Goal: Complete application form: Complete application form

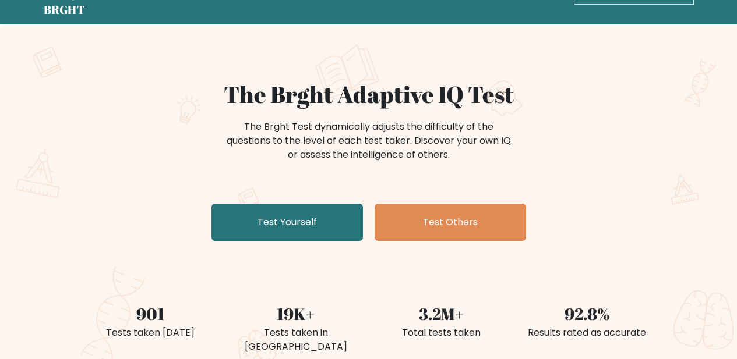
scroll to position [58, 0]
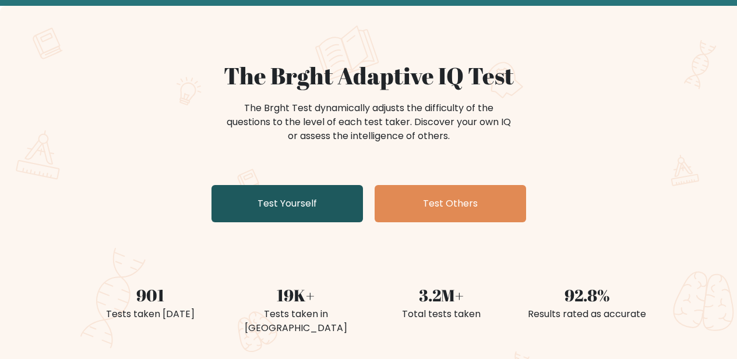
click at [306, 198] on link "Test Yourself" at bounding box center [286, 203] width 151 height 37
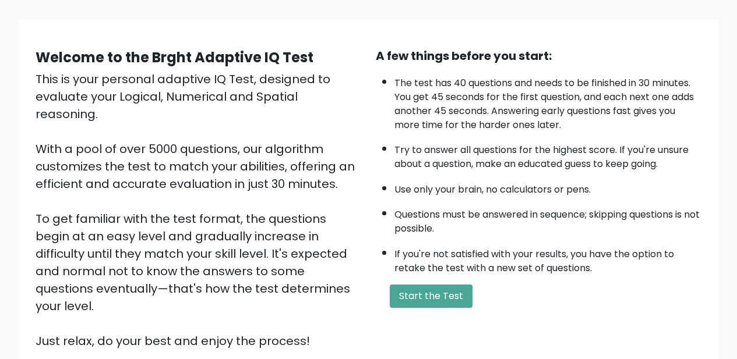
scroll to position [174, 0]
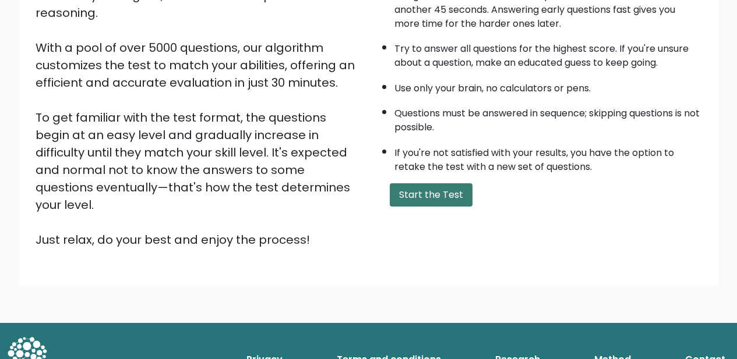
click at [435, 193] on button "Start the Test" at bounding box center [431, 194] width 83 height 23
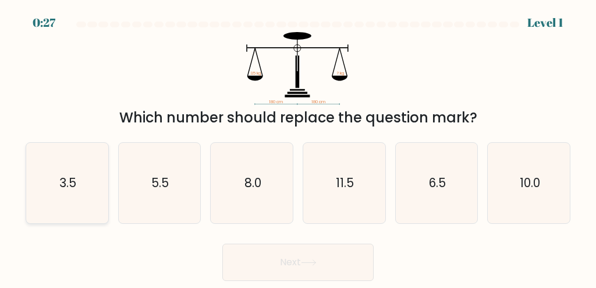
click at [70, 192] on icon "3.5" at bounding box center [67, 183] width 80 height 80
click at [298, 147] on input "a. 3.5" at bounding box center [298, 145] width 1 height 3
radio input "true"
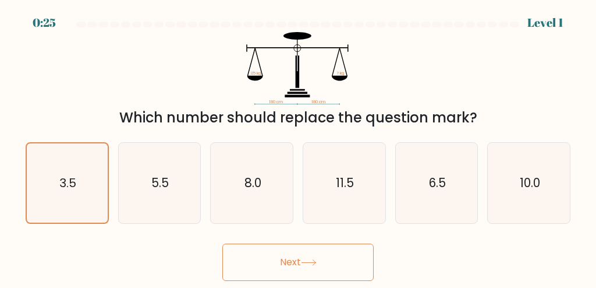
click at [324, 257] on button "Next" at bounding box center [298, 261] width 151 height 37
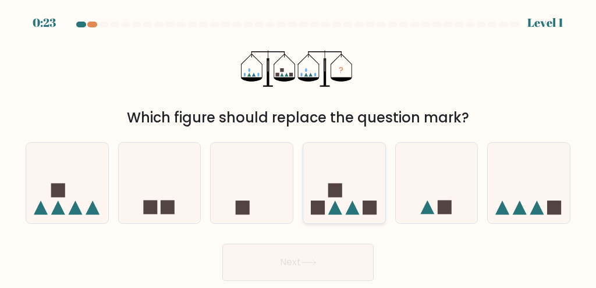
click at [349, 182] on icon at bounding box center [344, 183] width 82 height 68
click at [299, 147] on input "d." at bounding box center [298, 145] width 1 height 3
radio input "true"
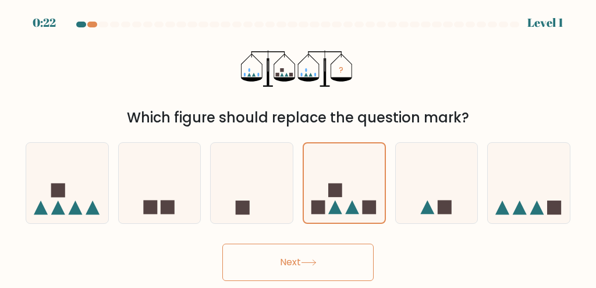
click at [328, 247] on button "Next" at bounding box center [298, 261] width 151 height 37
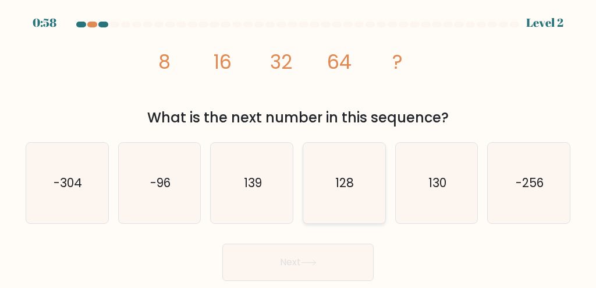
click at [335, 192] on icon "128" at bounding box center [344, 183] width 80 height 80
click at [299, 147] on input "d. 128" at bounding box center [298, 145] width 1 height 3
radio input "true"
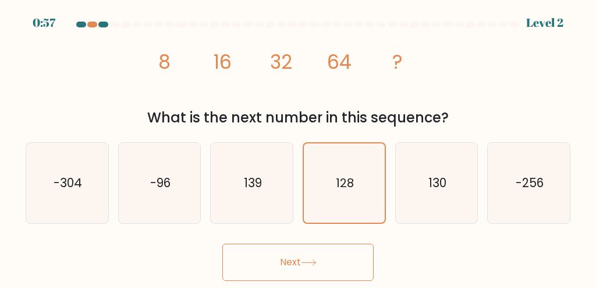
click at [317, 259] on icon at bounding box center [309, 262] width 16 height 6
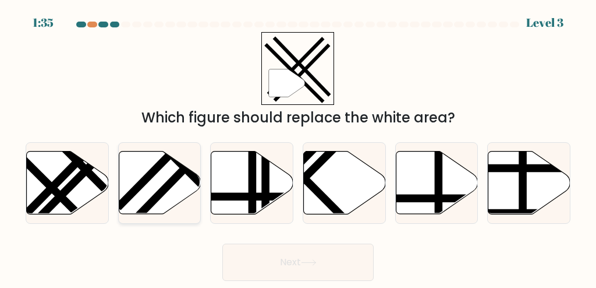
click at [174, 178] on line at bounding box center [193, 159] width 123 height 126
click at [298, 147] on input "b." at bounding box center [298, 145] width 1 height 3
radio input "true"
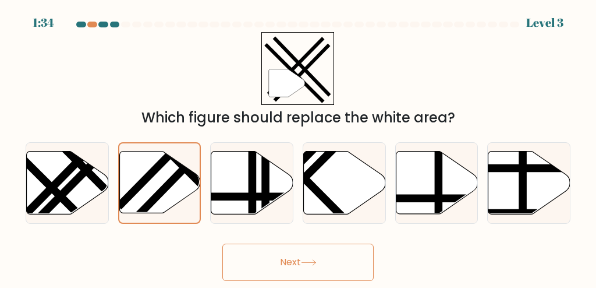
drag, startPoint x: 318, startPoint y: 257, endPoint x: 345, endPoint y: 228, distance: 39.1
click at [319, 257] on button "Next" at bounding box center [298, 261] width 151 height 37
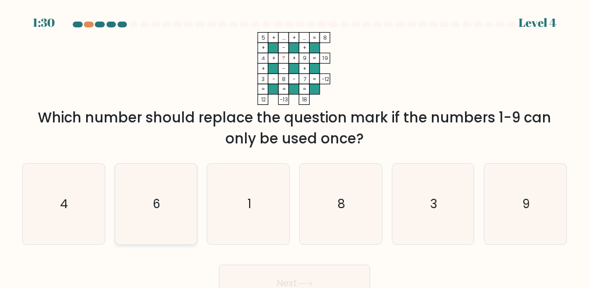
click at [168, 207] on icon "6" at bounding box center [156, 204] width 80 height 80
click at [295, 147] on input "b. 6" at bounding box center [295, 145] width 1 height 3
radio input "true"
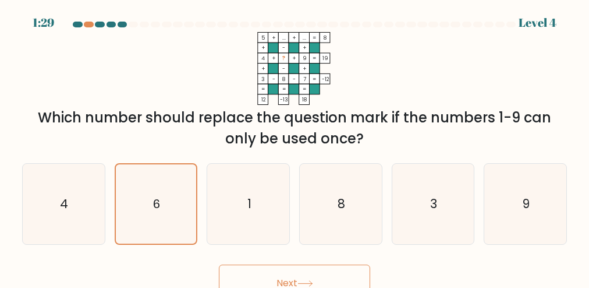
click at [326, 270] on button "Next" at bounding box center [294, 282] width 151 height 37
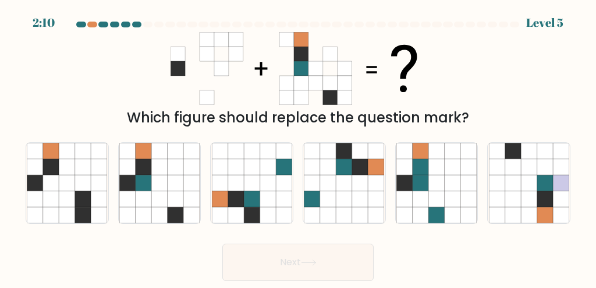
click at [186, 72] on icon at bounding box center [193, 68] width 15 height 15
click at [181, 199] on icon at bounding box center [176, 198] width 16 height 16
click at [298, 147] on input "b." at bounding box center [298, 145] width 1 height 3
radio input "true"
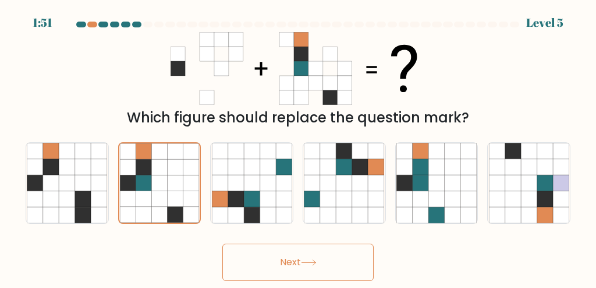
drag, startPoint x: 342, startPoint y: 269, endPoint x: 325, endPoint y: 260, distance: 19.3
click at [341, 269] on button "Next" at bounding box center [298, 261] width 151 height 37
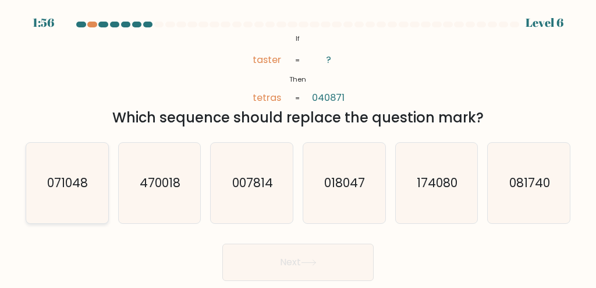
click at [96, 193] on icon "071048" at bounding box center [67, 183] width 80 height 80
click at [298, 147] on input "a. 071048" at bounding box center [298, 145] width 1 height 3
radio input "true"
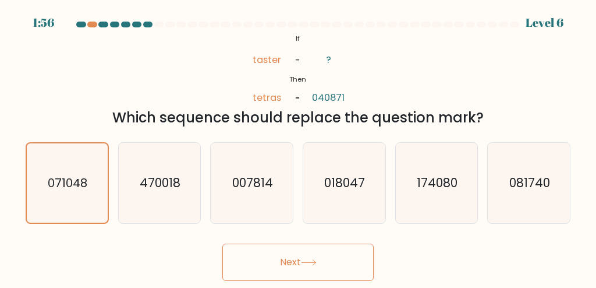
click at [328, 254] on button "Next" at bounding box center [298, 261] width 151 height 37
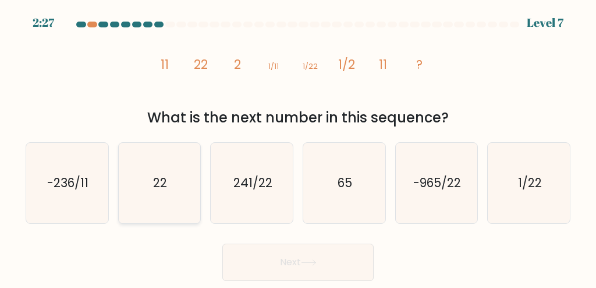
click at [173, 196] on icon "22" at bounding box center [159, 183] width 80 height 80
click at [298, 147] on input "b. 22" at bounding box center [298, 145] width 1 height 3
radio input "true"
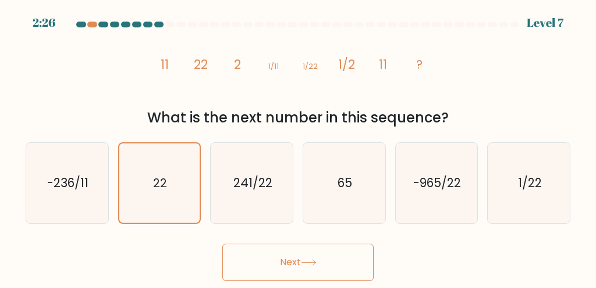
click at [343, 267] on button "Next" at bounding box center [298, 261] width 151 height 37
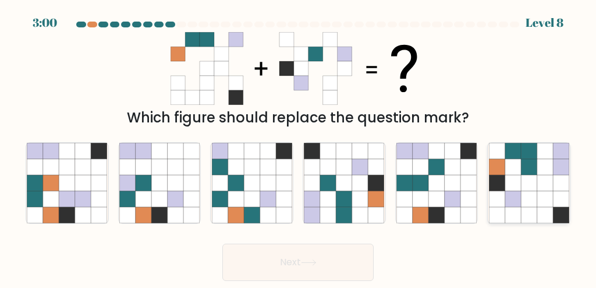
click at [525, 202] on icon at bounding box center [529, 198] width 16 height 16
click at [299, 147] on input "f." at bounding box center [298, 145] width 1 height 3
radio input "true"
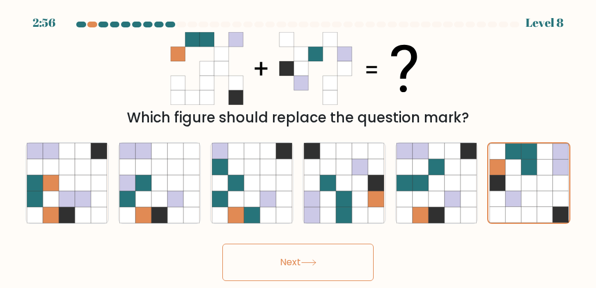
click at [344, 267] on button "Next" at bounding box center [298, 261] width 151 height 37
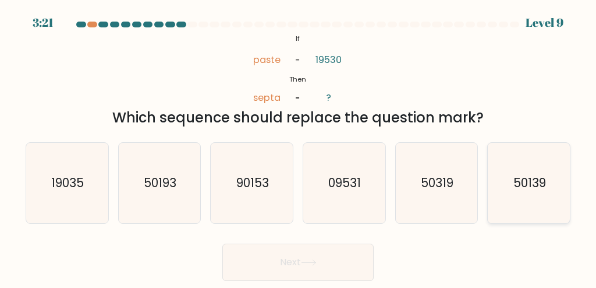
click at [515, 180] on text "50139" at bounding box center [530, 182] width 33 height 17
click at [299, 147] on input "f. 50139" at bounding box center [298, 145] width 1 height 3
radio input "true"
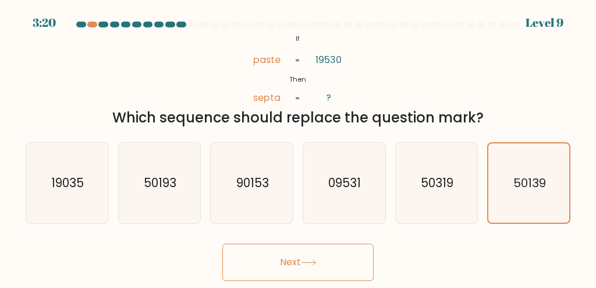
click at [327, 255] on button "Next" at bounding box center [298, 261] width 151 height 37
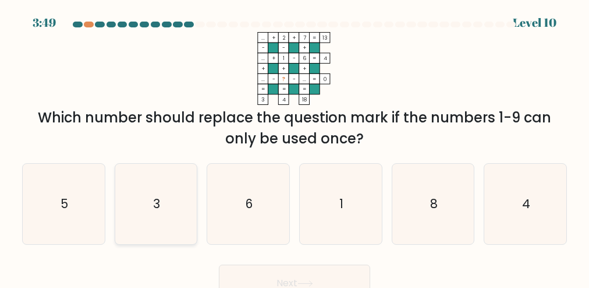
click at [151, 207] on icon "3" at bounding box center [156, 204] width 80 height 80
click at [295, 147] on input "b. 3" at bounding box center [295, 145] width 1 height 3
radio input "true"
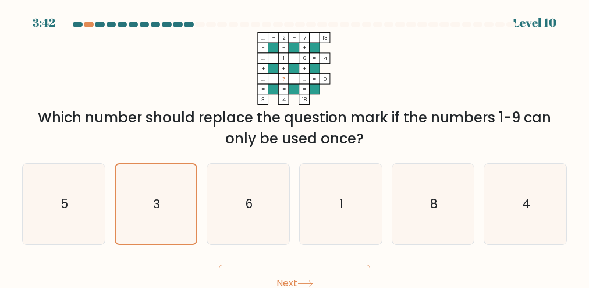
click at [277, 270] on button "Next" at bounding box center [294, 282] width 151 height 37
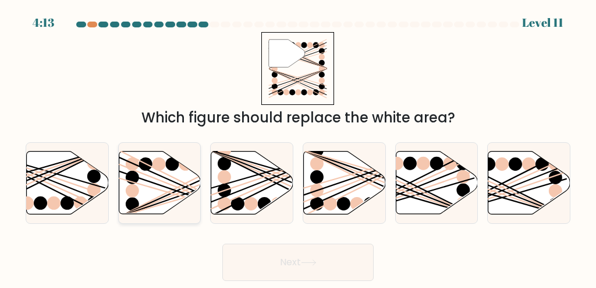
click at [143, 198] on icon at bounding box center [160, 182] width 82 height 63
click at [298, 147] on input "b." at bounding box center [298, 145] width 1 height 3
radio input "true"
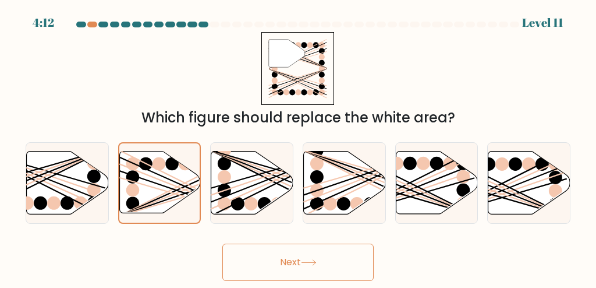
click at [332, 268] on button "Next" at bounding box center [298, 261] width 151 height 37
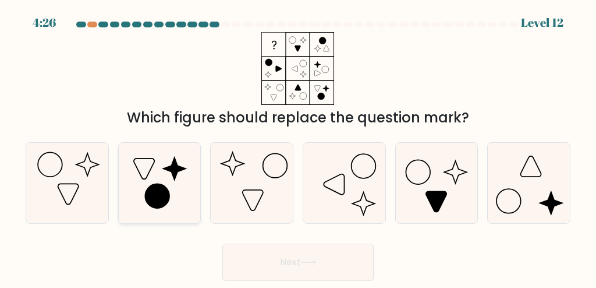
click at [167, 181] on icon at bounding box center [159, 183] width 80 height 80
click at [298, 147] on input "b." at bounding box center [298, 145] width 1 height 3
radio input "true"
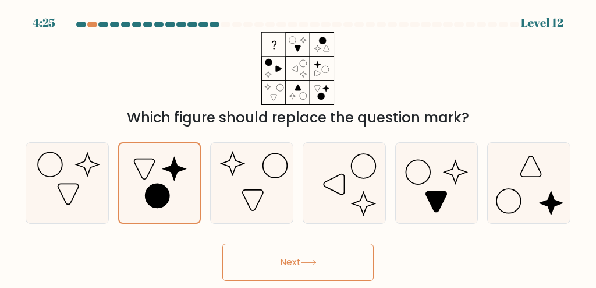
click at [305, 256] on button "Next" at bounding box center [298, 261] width 151 height 37
click at [343, 270] on button "Next" at bounding box center [298, 261] width 151 height 37
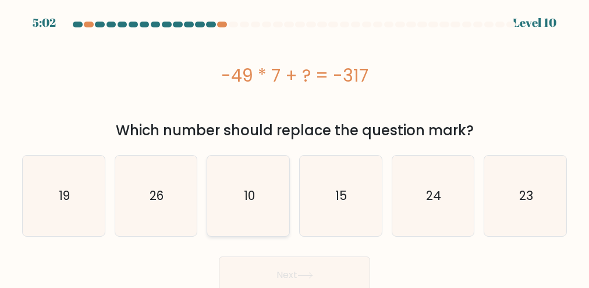
click at [258, 209] on icon "10" at bounding box center [249, 196] width 80 height 80
click at [295, 147] on input "c. 10" at bounding box center [295, 145] width 1 height 3
radio input "true"
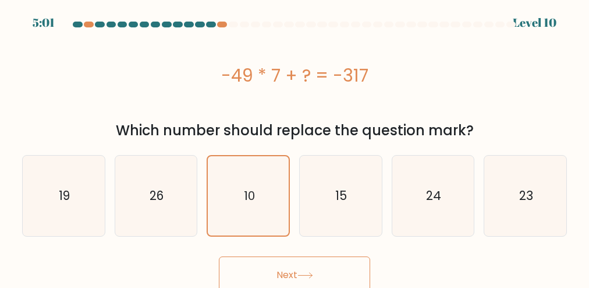
click at [309, 267] on button "Next" at bounding box center [294, 274] width 151 height 37
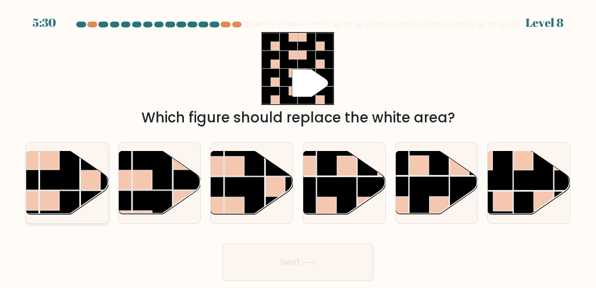
click at [62, 183] on rect at bounding box center [60, 170] width 40 height 40
click at [298, 147] on input "a." at bounding box center [298, 145] width 1 height 3
radio input "true"
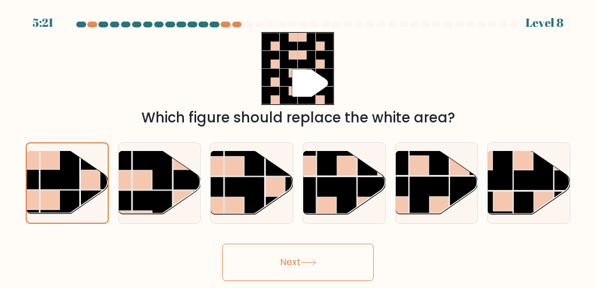
click at [540, 98] on div "" Which figure should replace the white area?" at bounding box center [298, 80] width 559 height 96
click at [323, 273] on button "Next" at bounding box center [298, 261] width 151 height 37
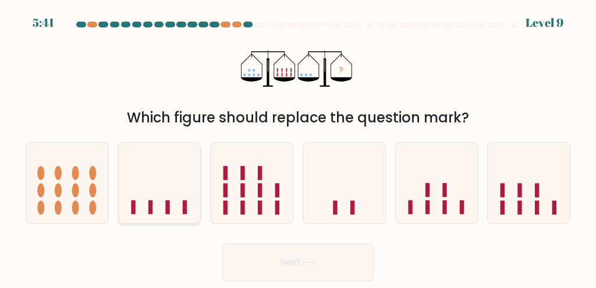
click at [192, 199] on icon at bounding box center [160, 183] width 82 height 68
click at [298, 147] on input "b." at bounding box center [298, 145] width 1 height 3
radio input "true"
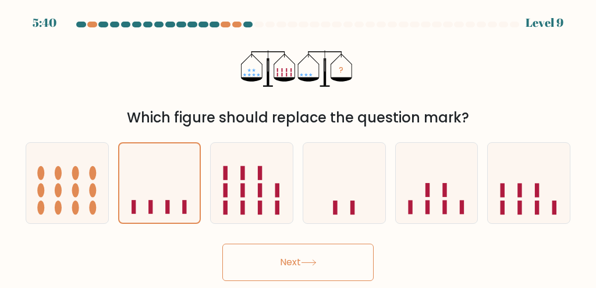
click at [319, 253] on button "Next" at bounding box center [298, 261] width 151 height 37
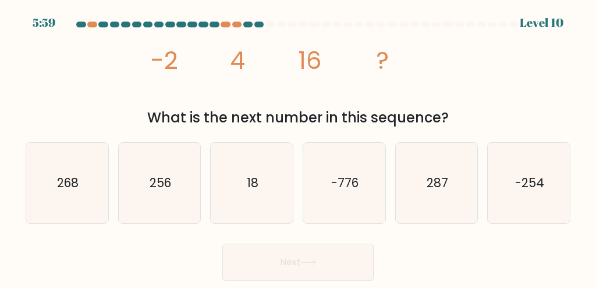
click at [364, 107] on div "What is the next number in this sequence?" at bounding box center [298, 117] width 531 height 21
click at [157, 184] on text "256" at bounding box center [161, 182] width 22 height 17
click at [298, 147] on input "b. 256" at bounding box center [298, 145] width 1 height 3
radio input "true"
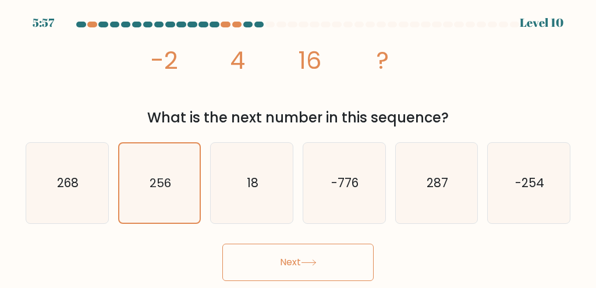
click at [314, 256] on button "Next" at bounding box center [298, 261] width 151 height 37
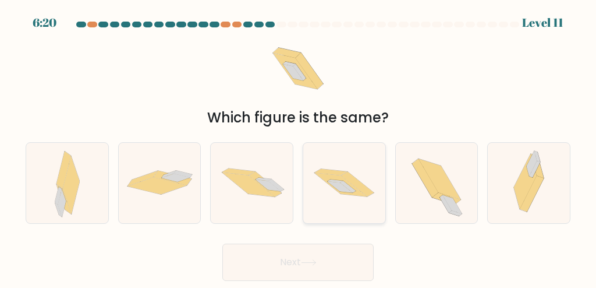
click at [345, 189] on icon at bounding box center [339, 186] width 25 height 11
click at [299, 147] on input "d." at bounding box center [298, 145] width 1 height 3
radio input "true"
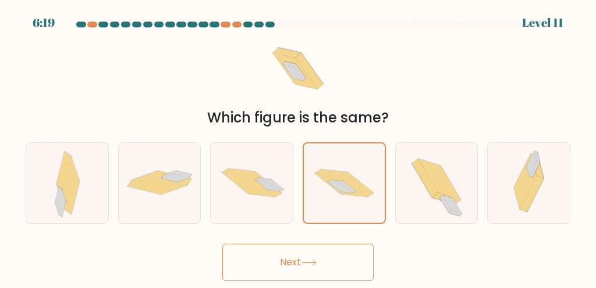
click at [361, 262] on button "Next" at bounding box center [298, 261] width 151 height 37
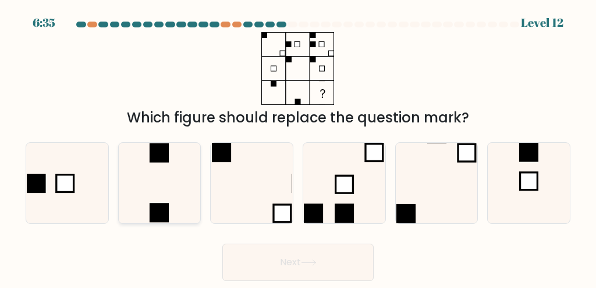
click at [186, 189] on icon at bounding box center [159, 183] width 80 height 80
click at [298, 147] on input "b." at bounding box center [298, 145] width 1 height 3
radio input "true"
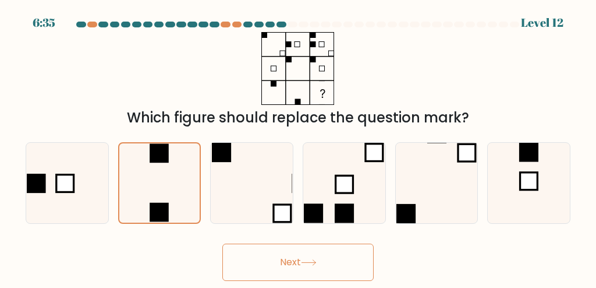
click at [337, 253] on button "Next" at bounding box center [298, 261] width 151 height 37
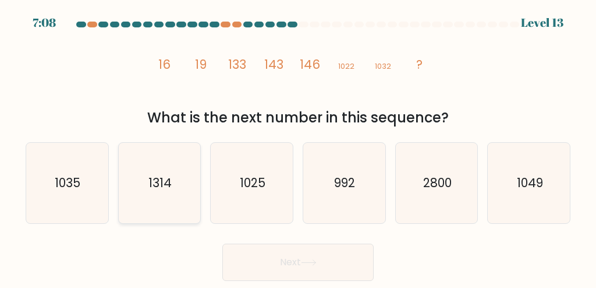
click at [163, 184] on text "1314" at bounding box center [160, 182] width 23 height 17
click at [298, 147] on input "b. 1314" at bounding box center [298, 145] width 1 height 3
radio input "true"
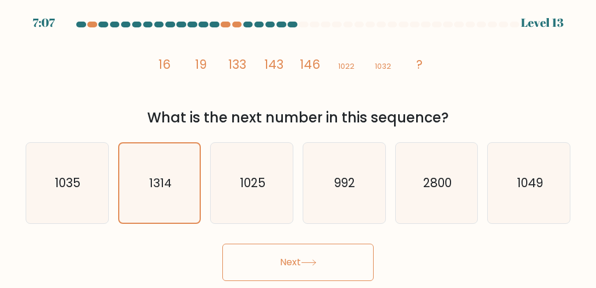
click at [361, 266] on button "Next" at bounding box center [298, 261] width 151 height 37
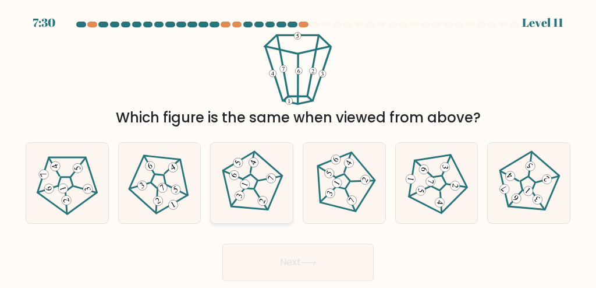
click at [247, 186] on 673 at bounding box center [245, 184] width 12 height 12
click at [298, 147] on input "c." at bounding box center [298, 145] width 1 height 3
radio input "true"
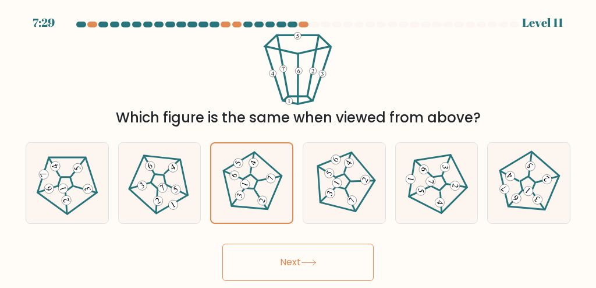
click at [315, 259] on icon at bounding box center [309, 262] width 16 height 6
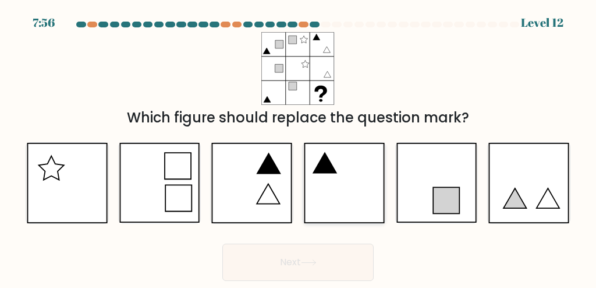
click at [344, 194] on icon at bounding box center [344, 183] width 81 height 80
click at [299, 147] on input "d." at bounding box center [298, 145] width 1 height 3
radio input "true"
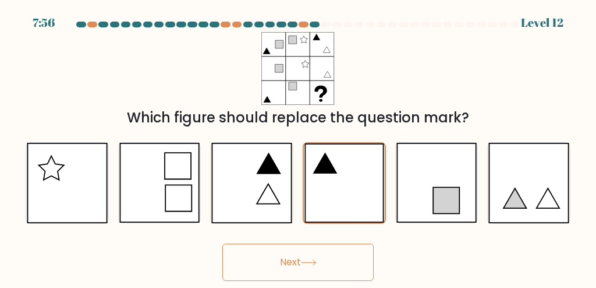
click at [366, 263] on button "Next" at bounding box center [298, 261] width 151 height 37
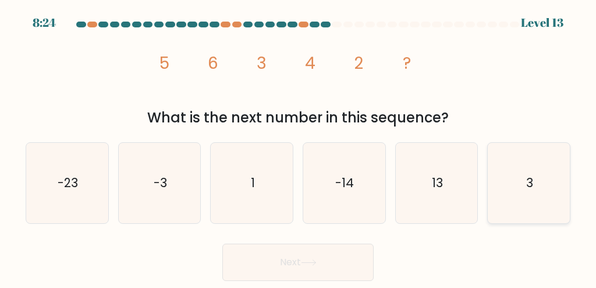
click at [507, 186] on icon "3" at bounding box center [529, 183] width 80 height 80
click at [299, 147] on input "f. 3" at bounding box center [298, 145] width 1 height 3
radio input "true"
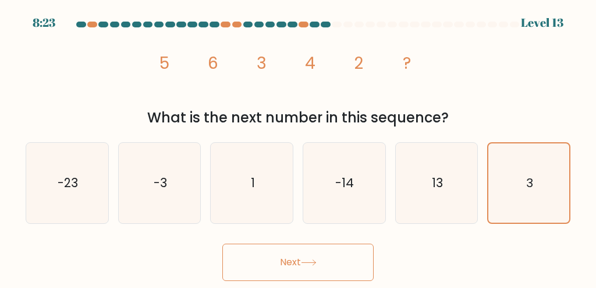
click at [338, 252] on button "Next" at bounding box center [298, 261] width 151 height 37
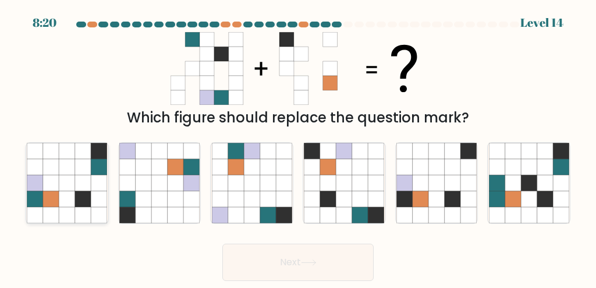
click at [75, 203] on icon at bounding box center [67, 198] width 16 height 16
click at [298, 147] on input "a." at bounding box center [298, 145] width 1 height 3
radio input "true"
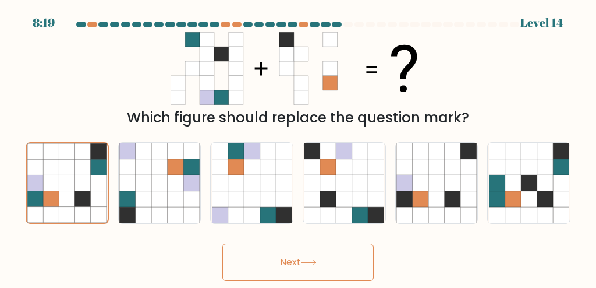
click at [342, 257] on button "Next" at bounding box center [298, 261] width 151 height 37
click at [318, 257] on button "Next" at bounding box center [298, 261] width 151 height 37
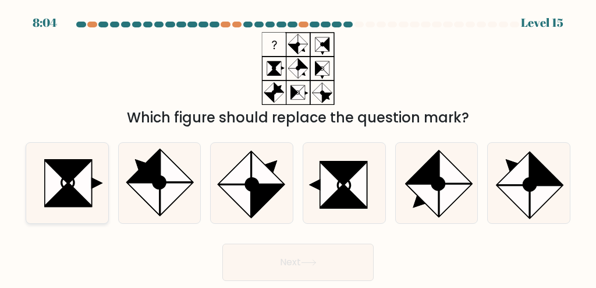
click at [72, 186] on icon at bounding box center [68, 182] width 12 height 12
click at [298, 147] on input "a." at bounding box center [298, 145] width 1 height 3
radio input "true"
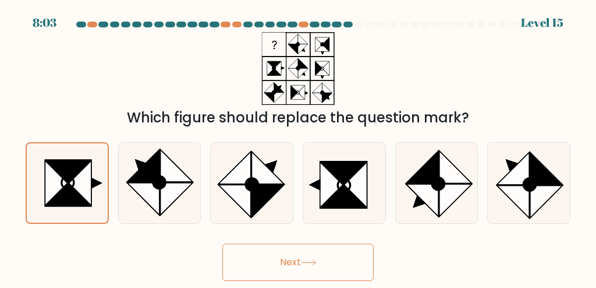
click at [324, 259] on button "Next" at bounding box center [298, 261] width 151 height 37
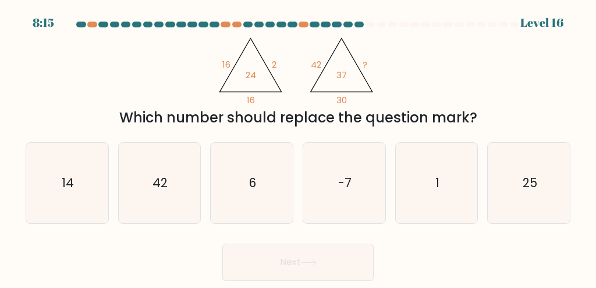
click at [307, 103] on icon "@import url('https://fonts.googleapis.com/css?family=Abril+Fatface:400,100,100i…" at bounding box center [298, 68] width 168 height 73
click at [228, 192] on icon "6" at bounding box center [252, 183] width 80 height 80
click at [298, 147] on input "c. 6" at bounding box center [298, 145] width 1 height 3
radio input "true"
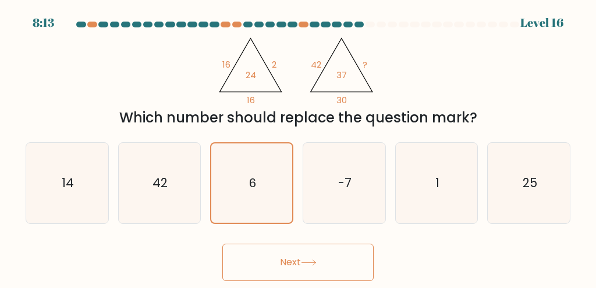
click at [322, 270] on button "Next" at bounding box center [298, 261] width 151 height 37
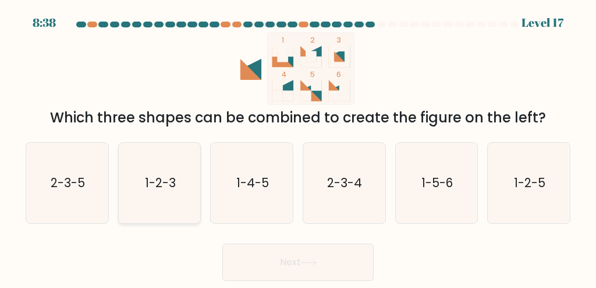
click at [175, 182] on text "1-2-3" at bounding box center [160, 182] width 31 height 17
click at [298, 147] on input "b. 1-2-3" at bounding box center [298, 145] width 1 height 3
radio input "true"
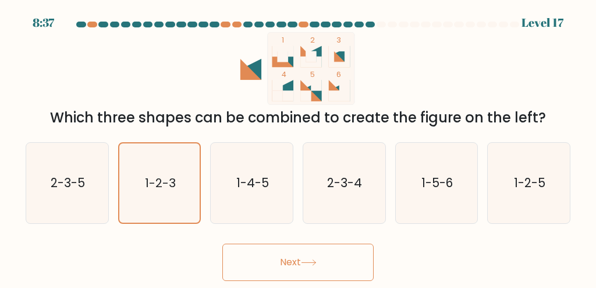
click at [279, 259] on button "Next" at bounding box center [298, 261] width 151 height 37
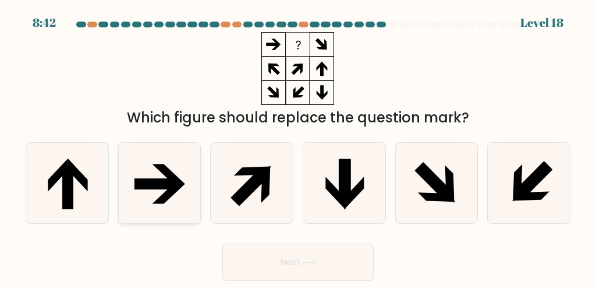
click at [182, 187] on icon at bounding box center [159, 183] width 80 height 80
click at [298, 147] on input "b." at bounding box center [298, 145] width 1 height 3
radio input "true"
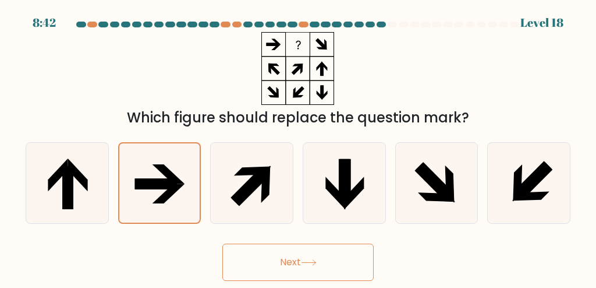
click at [337, 250] on button "Next" at bounding box center [298, 261] width 151 height 37
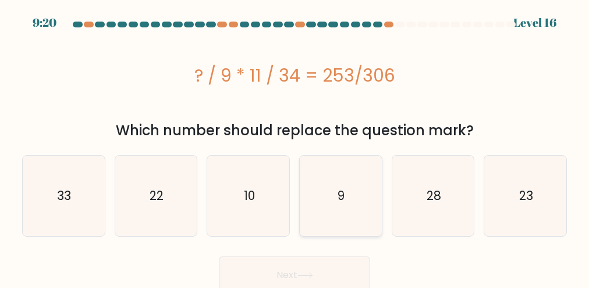
click at [356, 192] on icon "9" at bounding box center [341, 196] width 80 height 80
click at [295, 147] on input "d. 9" at bounding box center [295, 145] width 1 height 3
radio input "true"
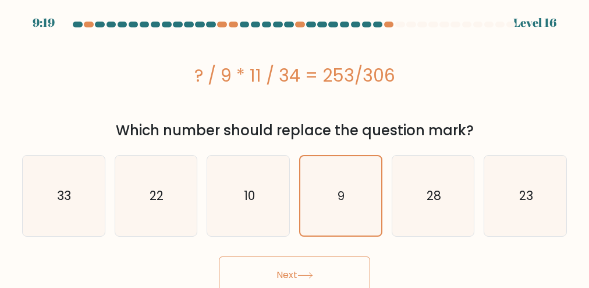
click at [292, 262] on button "Next" at bounding box center [294, 274] width 151 height 37
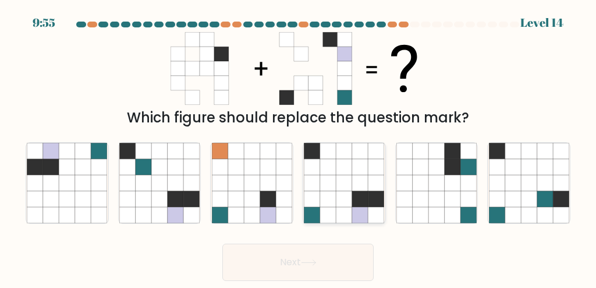
click at [355, 193] on icon at bounding box center [360, 198] width 16 height 16
click at [299, 147] on input "d." at bounding box center [298, 145] width 1 height 3
radio input "true"
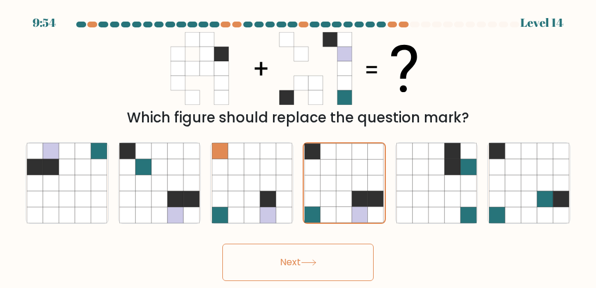
click at [343, 261] on button "Next" at bounding box center [298, 261] width 151 height 37
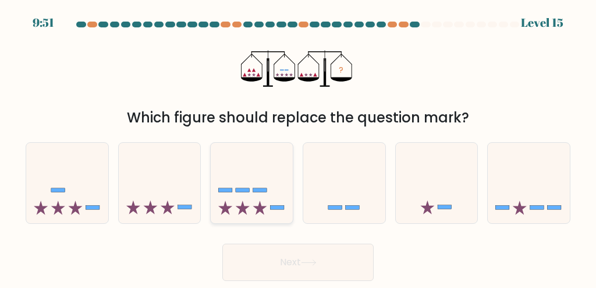
click at [263, 198] on icon at bounding box center [252, 183] width 82 height 68
click at [298, 147] on input "c." at bounding box center [298, 145] width 1 height 3
radio input "true"
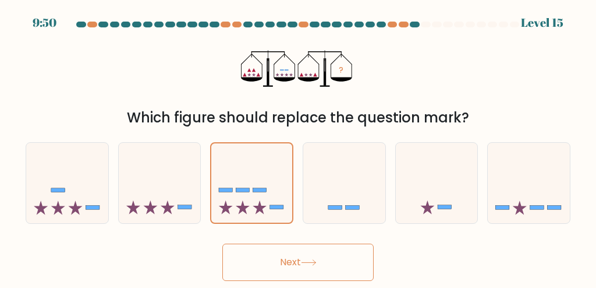
click at [309, 261] on icon at bounding box center [309, 262] width 16 height 6
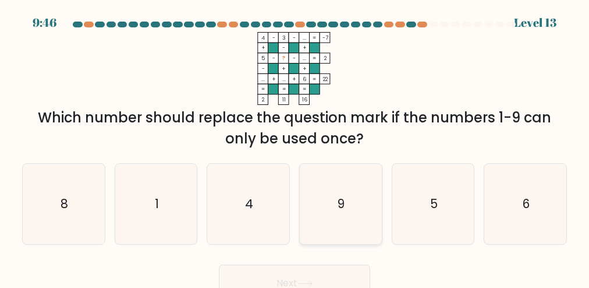
click at [336, 217] on icon "9" at bounding box center [341, 204] width 80 height 80
click at [295, 147] on input "d. 9" at bounding box center [295, 145] width 1 height 3
radio input "true"
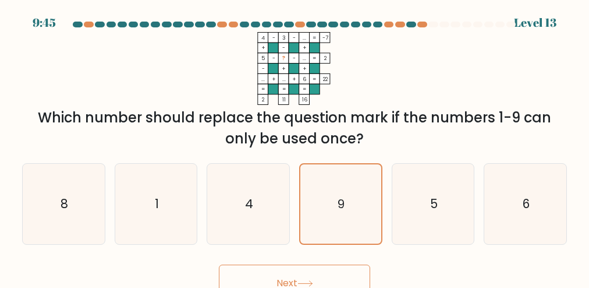
click at [320, 268] on button "Next" at bounding box center [294, 282] width 151 height 37
click at [317, 273] on button "Next" at bounding box center [294, 282] width 151 height 37
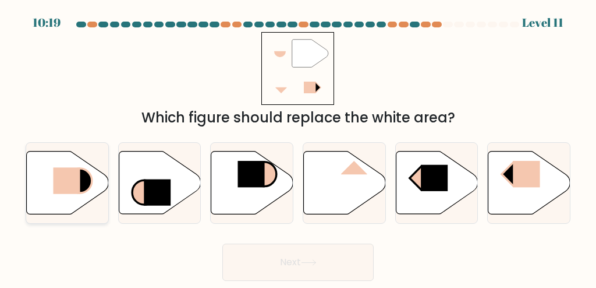
click at [93, 190] on icon at bounding box center [68, 182] width 82 height 63
click at [298, 147] on input "a." at bounding box center [298, 145] width 1 height 3
radio input "true"
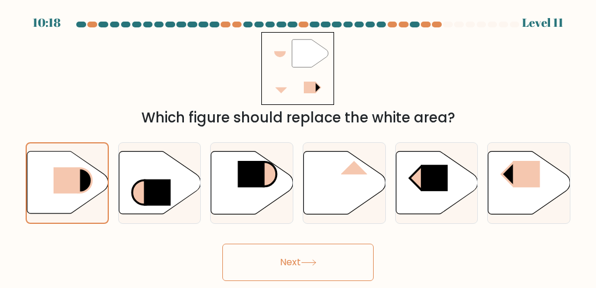
click at [281, 256] on button "Next" at bounding box center [298, 261] width 151 height 37
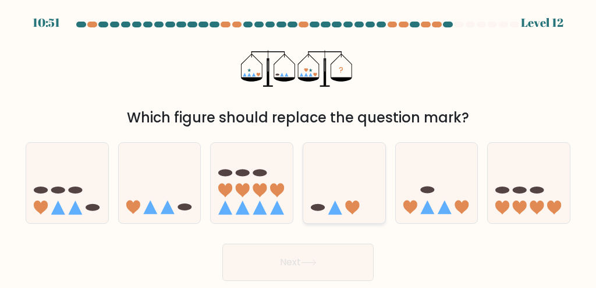
click at [338, 199] on icon at bounding box center [344, 183] width 82 height 68
click at [299, 147] on input "d." at bounding box center [298, 145] width 1 height 3
radio input "true"
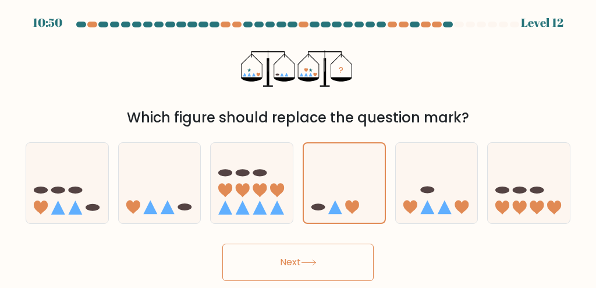
click at [334, 252] on button "Next" at bounding box center [298, 261] width 151 height 37
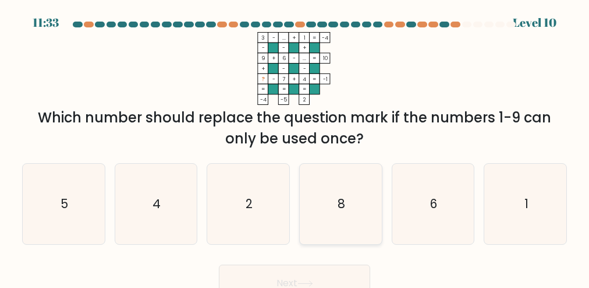
click at [337, 217] on icon "8" at bounding box center [341, 204] width 80 height 80
click at [295, 147] on input "d. 8" at bounding box center [295, 145] width 1 height 3
radio input "true"
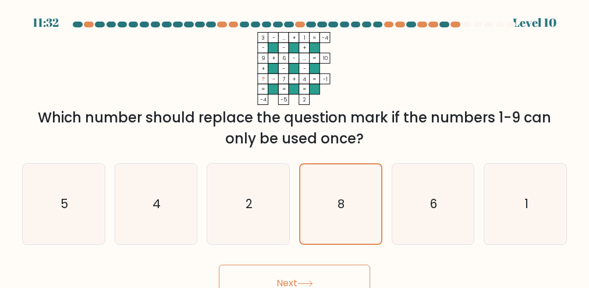
click at [324, 271] on button "Next" at bounding box center [294, 282] width 151 height 37
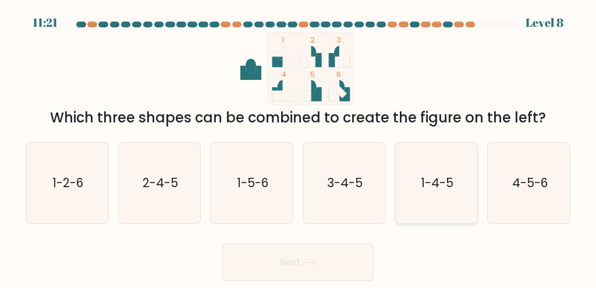
click at [423, 185] on text "1-4-5" at bounding box center [437, 182] width 33 height 17
click at [299, 147] on input "e. 1-4-5" at bounding box center [298, 145] width 1 height 3
radio input "true"
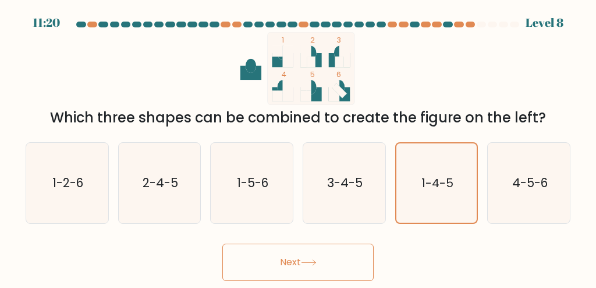
click at [359, 260] on button "Next" at bounding box center [298, 261] width 151 height 37
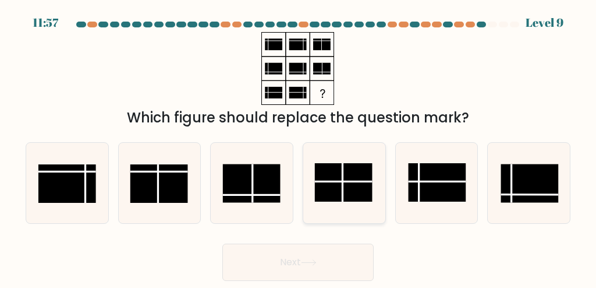
click at [357, 165] on rect at bounding box center [344, 182] width 58 height 38
click at [299, 147] on input "d." at bounding box center [298, 145] width 1 height 3
radio input "true"
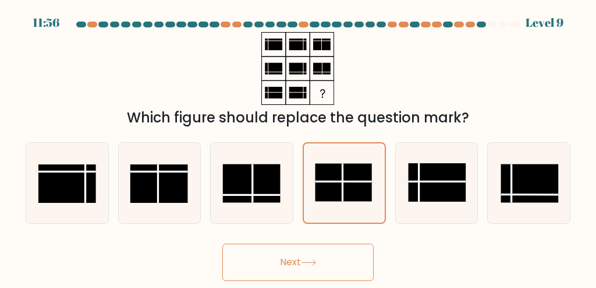
click at [287, 273] on button "Next" at bounding box center [298, 261] width 151 height 37
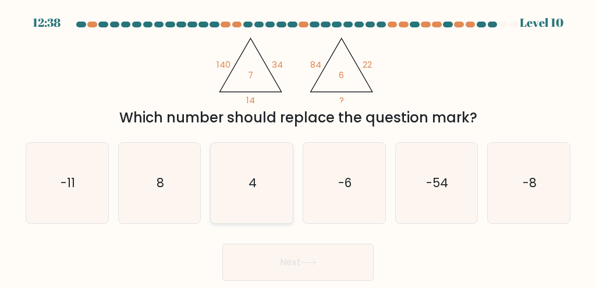
click at [255, 209] on icon "4" at bounding box center [252, 183] width 80 height 80
click at [298, 147] on input "c. 4" at bounding box center [298, 145] width 1 height 3
radio input "true"
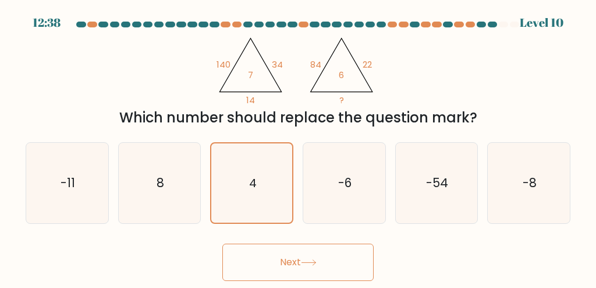
click at [297, 265] on button "Next" at bounding box center [298, 261] width 151 height 37
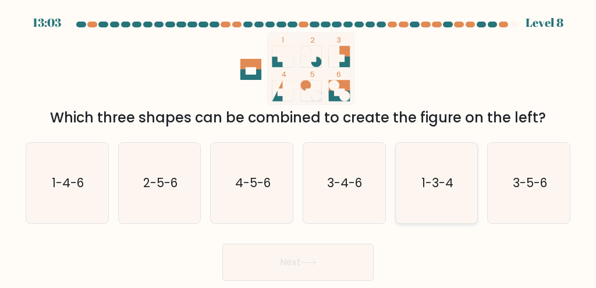
click at [454, 190] on icon "1-3-4" at bounding box center [437, 183] width 80 height 80
click at [299, 147] on input "e. 1-3-4" at bounding box center [298, 145] width 1 height 3
radio input "true"
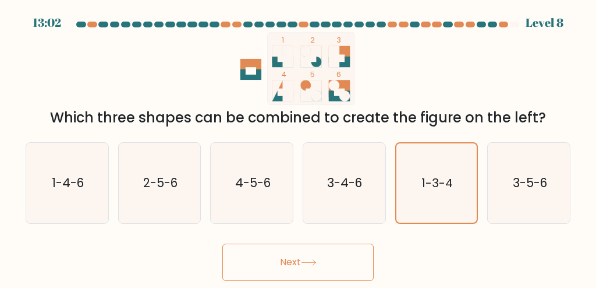
click at [349, 266] on button "Next" at bounding box center [298, 261] width 151 height 37
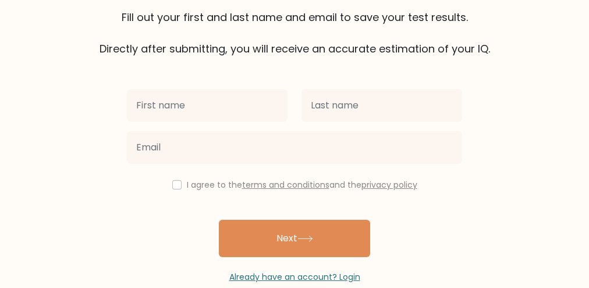
scroll to position [121, 0]
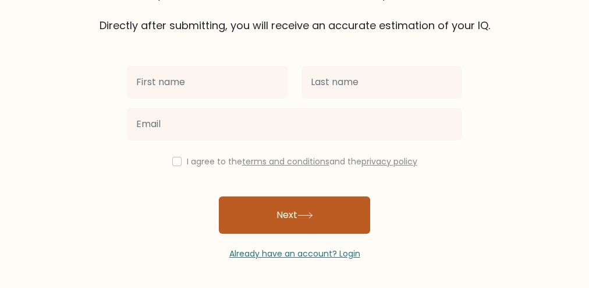
click at [286, 224] on button "Next" at bounding box center [294, 214] width 151 height 37
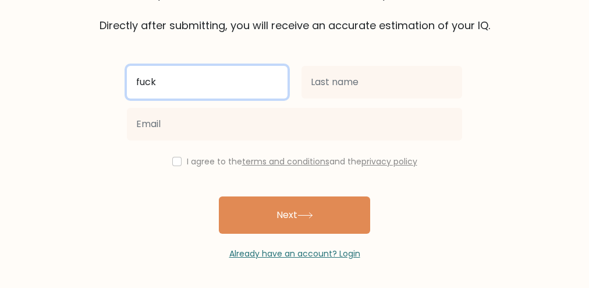
type input "fuck"
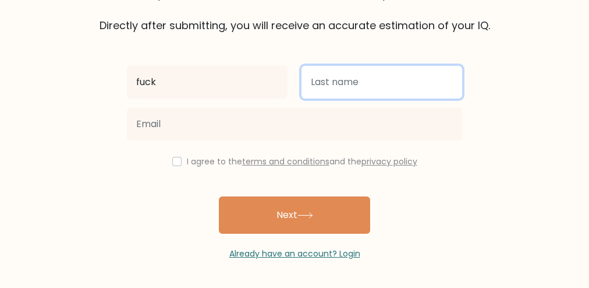
click at [394, 90] on input "text" at bounding box center [382, 82] width 161 height 33
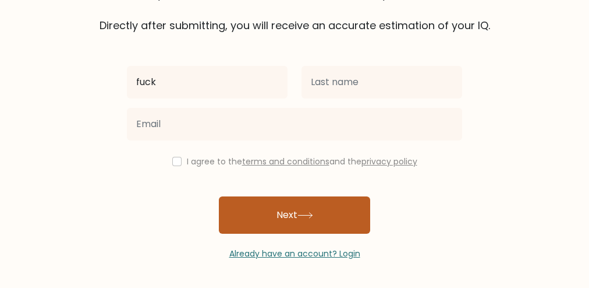
click at [329, 221] on button "Next" at bounding box center [294, 214] width 151 height 37
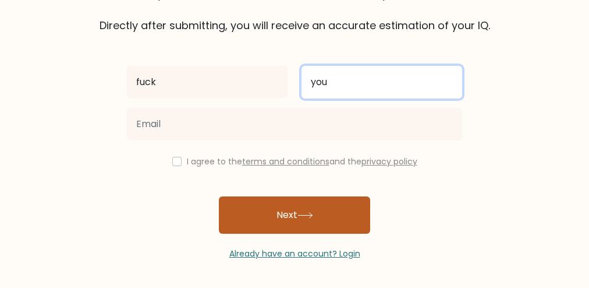
type input "you"
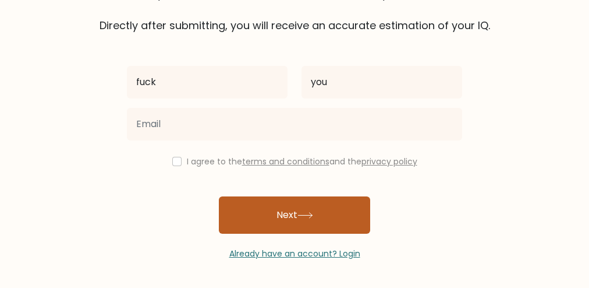
click at [326, 206] on button "Next" at bounding box center [294, 214] width 151 height 37
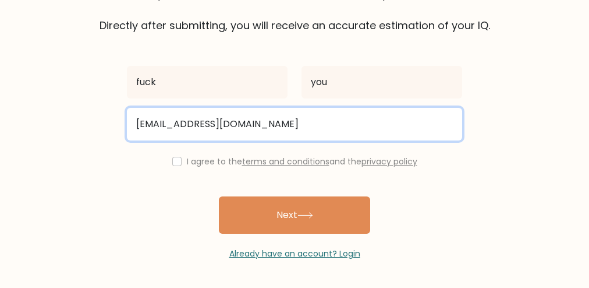
type input "asdfasd@gmail.com"
click at [219, 196] on button "Next" at bounding box center [294, 214] width 151 height 37
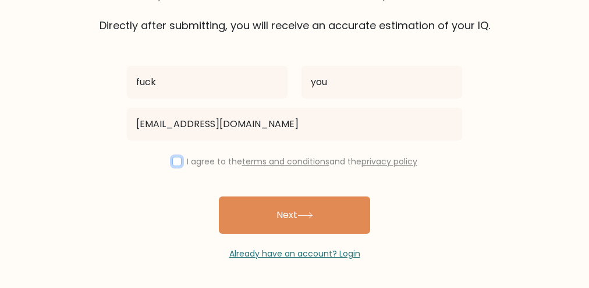
click at [178, 158] on input "checkbox" at bounding box center [176, 161] width 9 height 9
checkbox input "true"
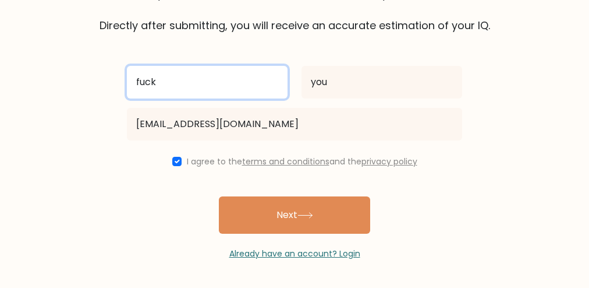
drag, startPoint x: 166, startPoint y: 80, endPoint x: 71, endPoint y: 84, distance: 95.0
click at [71, 84] on form "The test is finished Fill out your first and last name and email to save your t…" at bounding box center [294, 83] width 589 height 353
type input "n"
type input "adam"
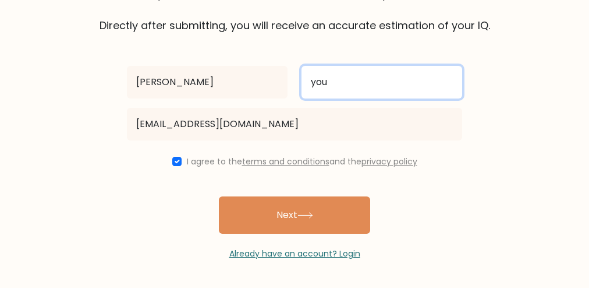
click at [352, 75] on input "you" at bounding box center [382, 82] width 161 height 33
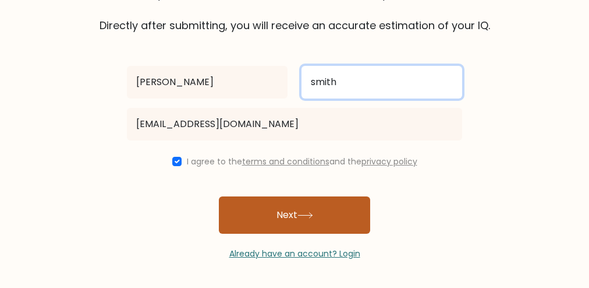
type input "smith"
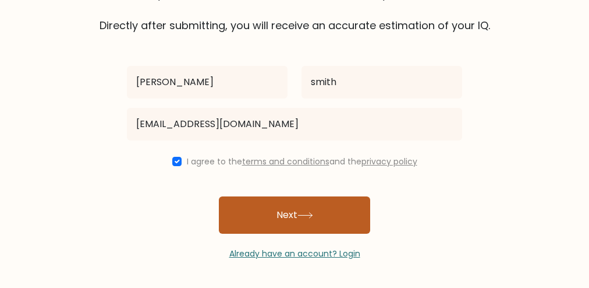
click at [294, 209] on button "Next" at bounding box center [294, 214] width 151 height 37
